Goal: Navigation & Orientation: Go to known website

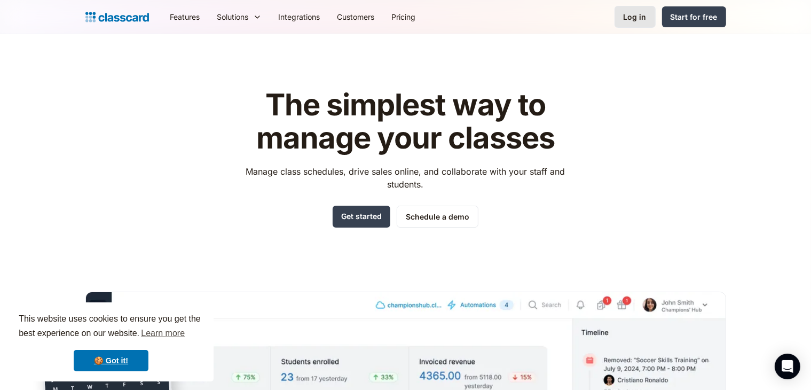
drag, startPoint x: 626, startPoint y: 29, endPoint x: 633, endPoint y: 24, distance: 8.0
click at [633, 24] on div "Features Resources Blog The latest industry news, updates and info. Customer st…" at bounding box center [405, 17] width 811 height 34
click at [633, 24] on link "Log in" at bounding box center [634, 17] width 41 height 22
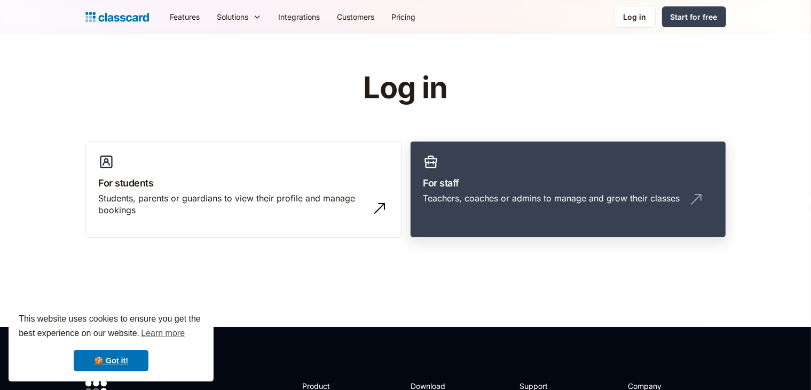
click at [524, 176] on h3 "For staff" at bounding box center [567, 183] width 289 height 14
